Goal: Information Seeking & Learning: Learn about a topic

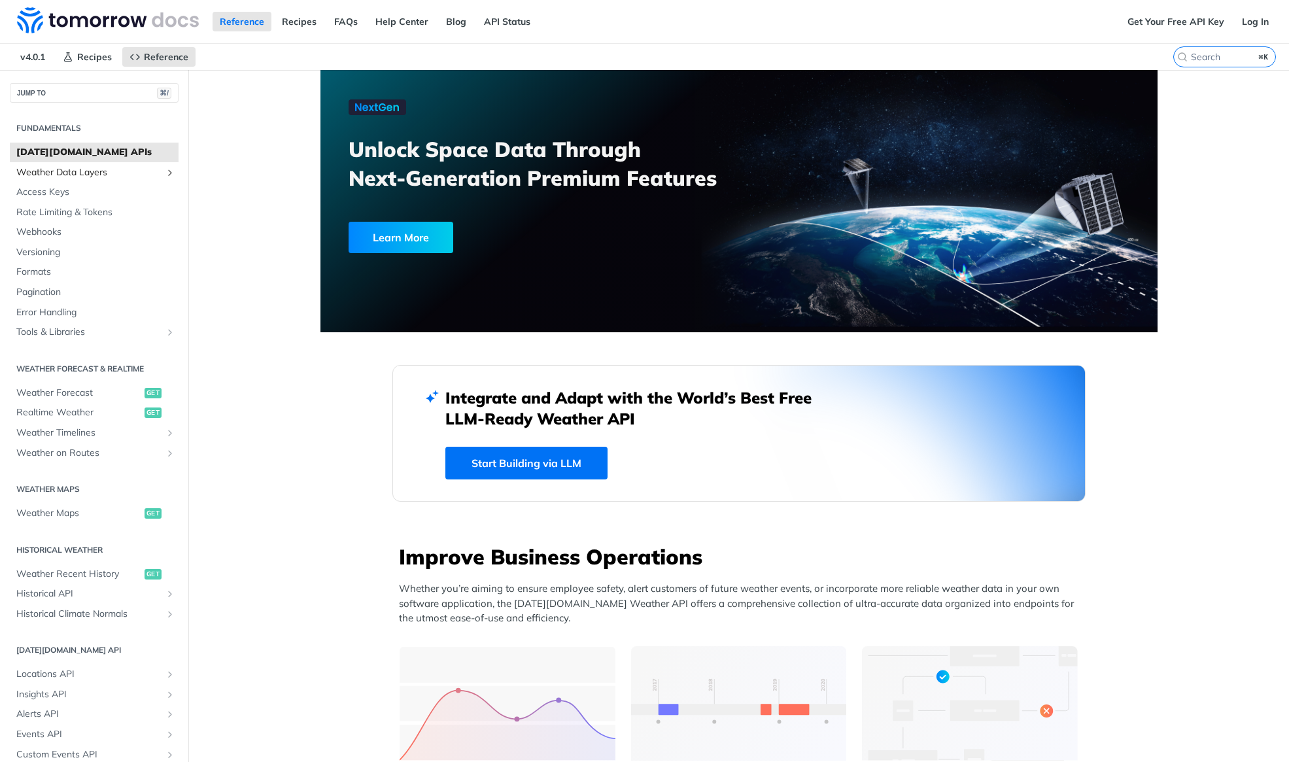
click at [54, 173] on span "Weather Data Layers" at bounding box center [88, 172] width 145 height 13
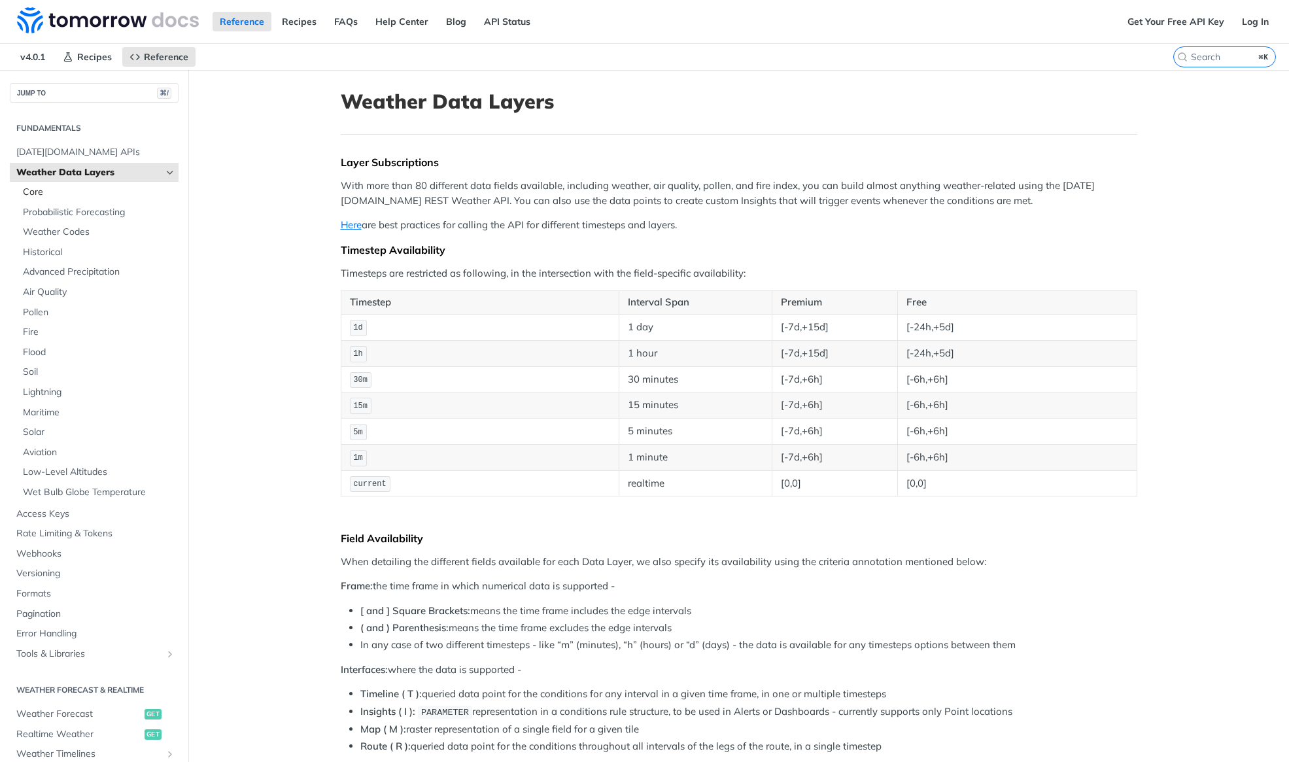
click at [49, 196] on span "Core" at bounding box center [99, 192] width 152 height 13
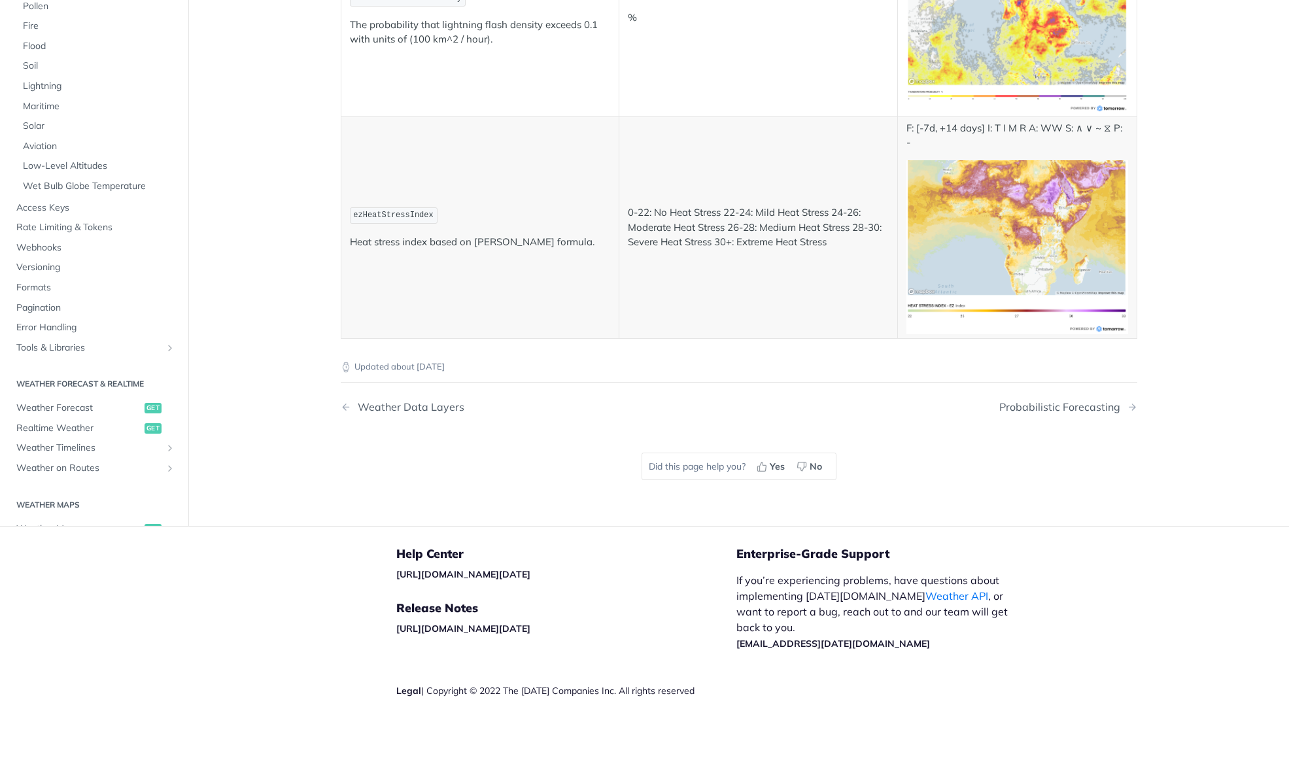
scroll to position [6774, 0]
click at [26, 73] on span "Soil" at bounding box center [99, 66] width 152 height 13
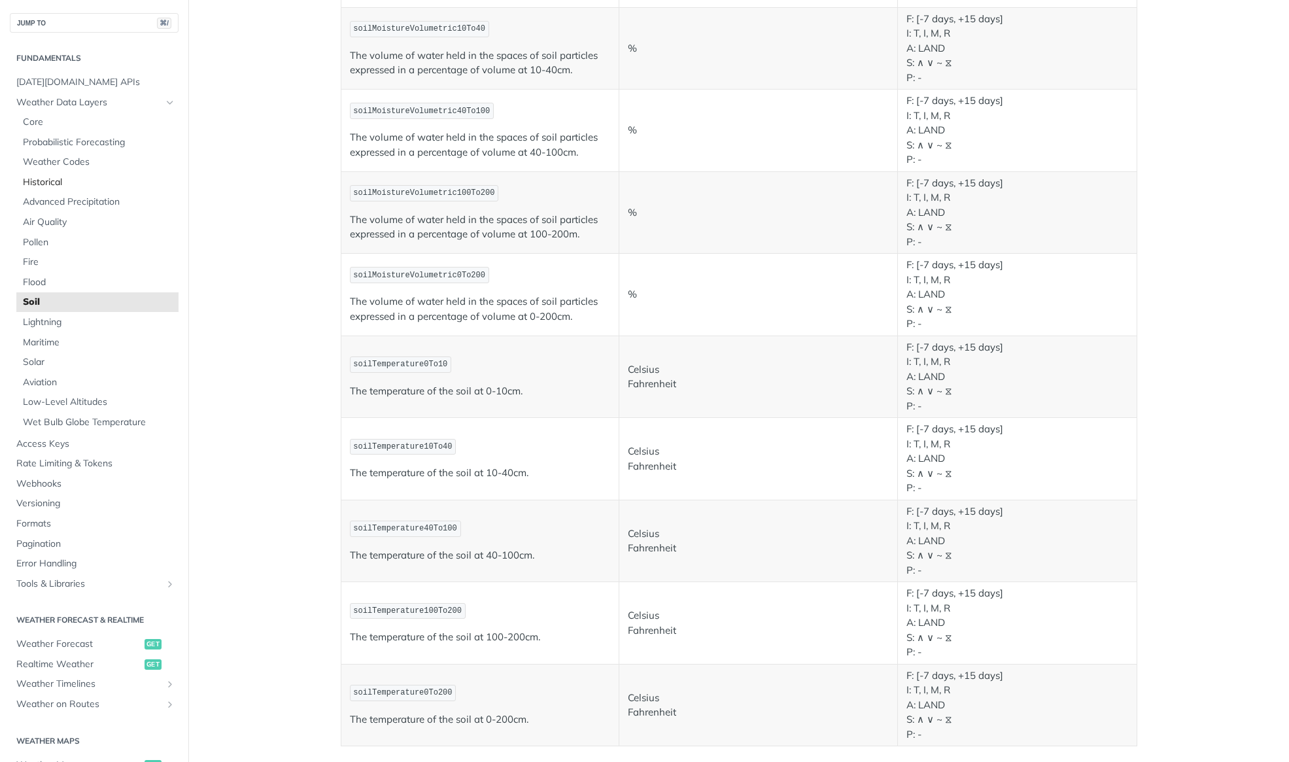
scroll to position [340, 0]
click at [42, 143] on span "Probabilistic Forecasting" at bounding box center [99, 142] width 152 height 13
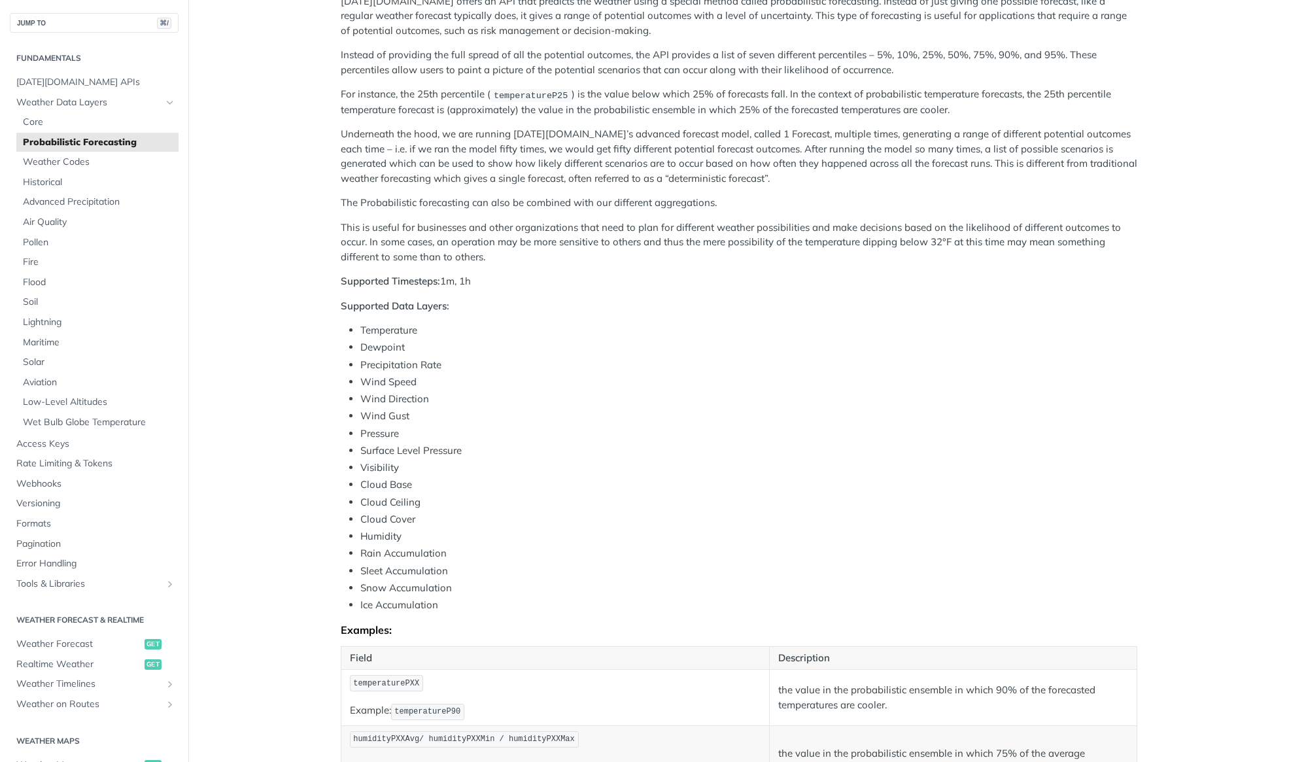
scroll to position [185, 0]
click at [39, 258] on span "Fire" at bounding box center [99, 262] width 152 height 13
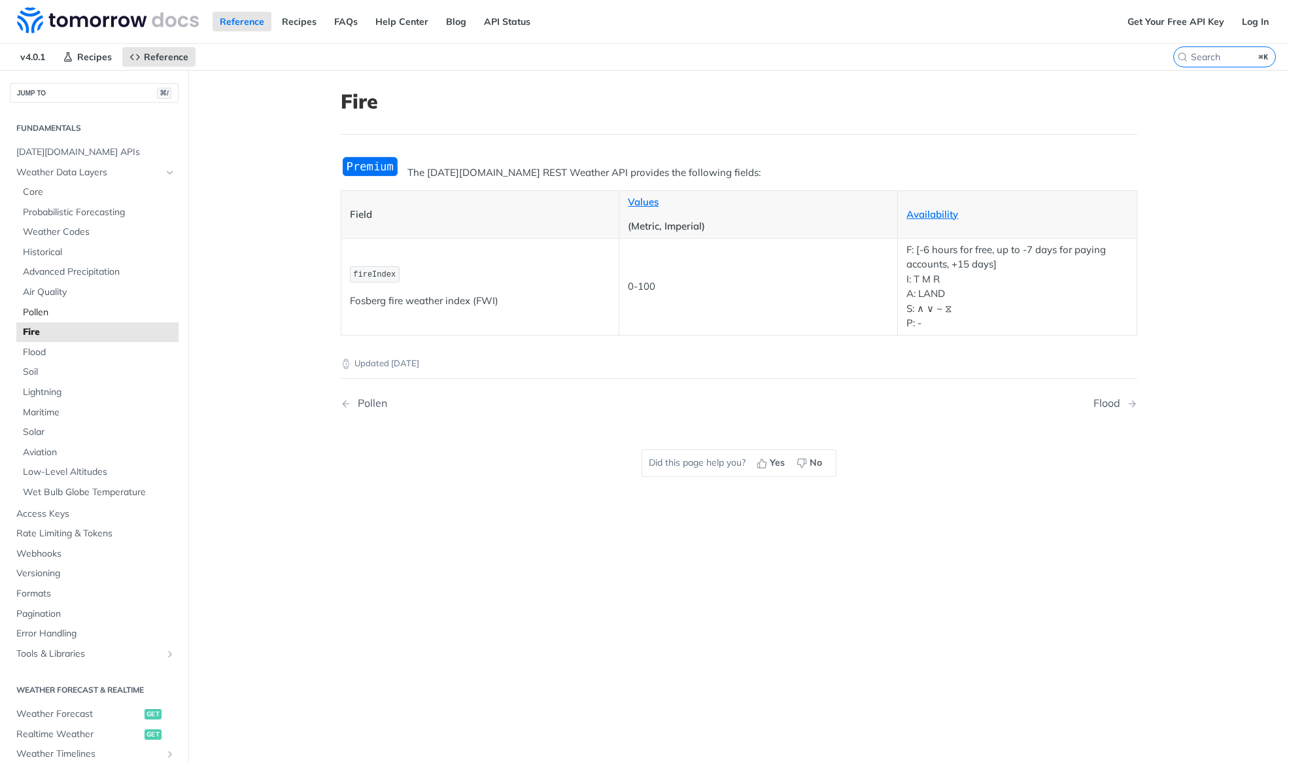
click at [37, 306] on span "Pollen" at bounding box center [99, 312] width 152 height 13
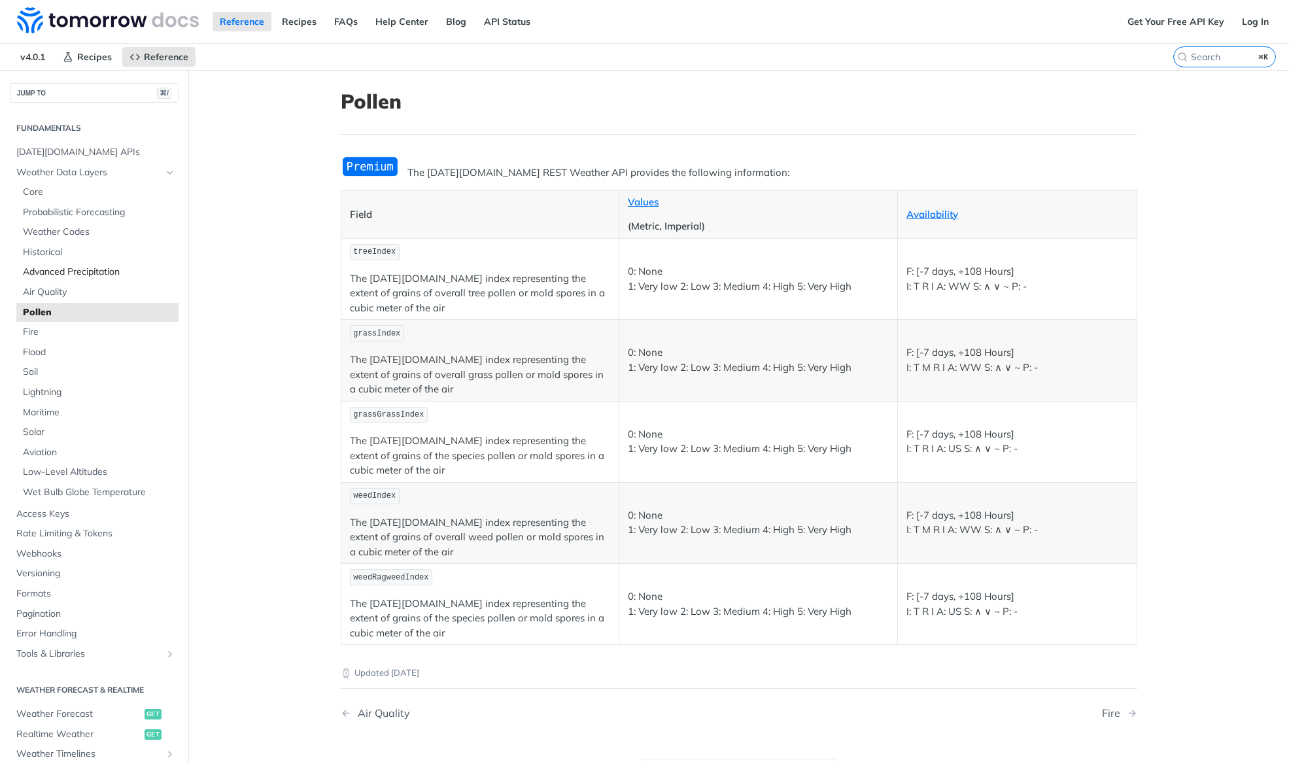
click at [86, 271] on span "Advanced Precipitation" at bounding box center [99, 272] width 152 height 13
